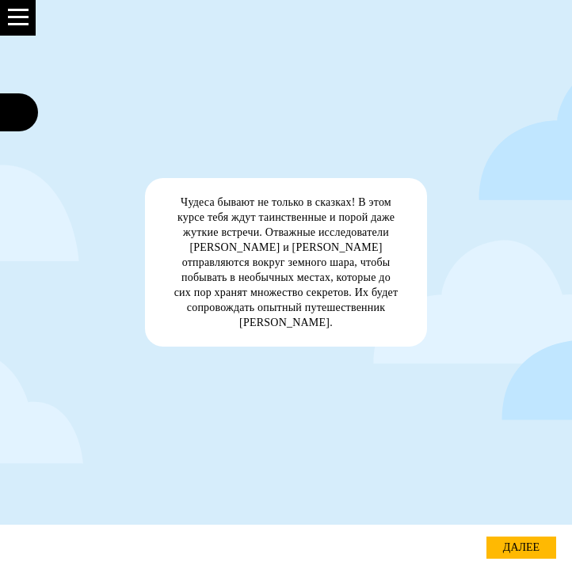
click at [519, 542] on link "далее" at bounding box center [521, 548] width 70 height 22
click at [511, 544] on link "далее" at bounding box center [521, 548] width 70 height 22
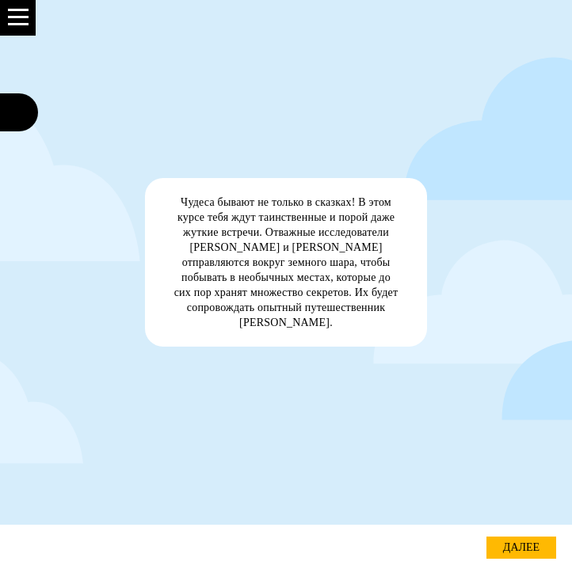
click at [20, 20] on div at bounding box center [18, 16] width 21 height 17
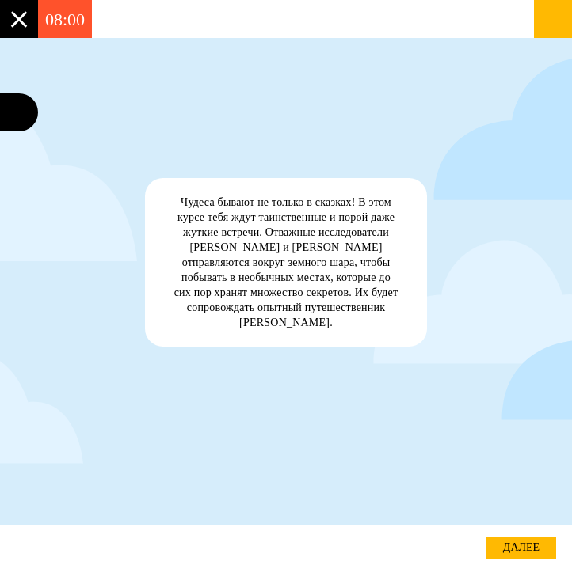
click at [10, 5] on div at bounding box center [19, 19] width 38 height 38
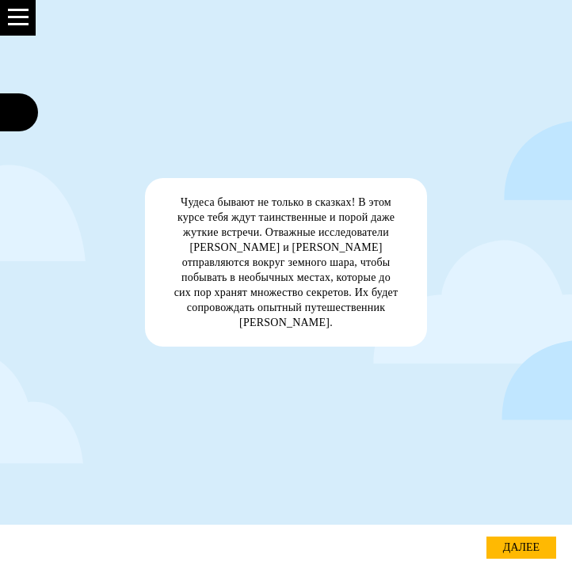
click at [22, 107] on div at bounding box center [19, 112] width 38 height 38
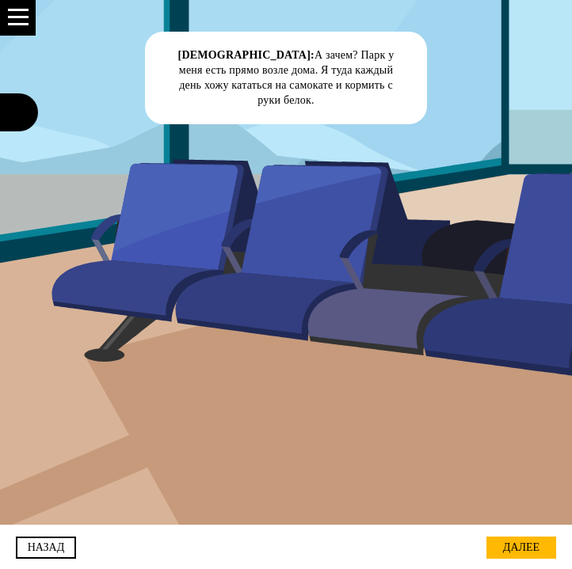
click at [510, 540] on div "далее" at bounding box center [521, 548] width 70 height 22
